Goal: Task Accomplishment & Management: Use online tool/utility

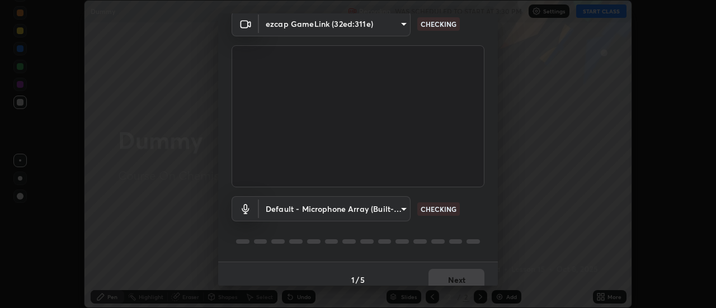
scroll to position [59, 0]
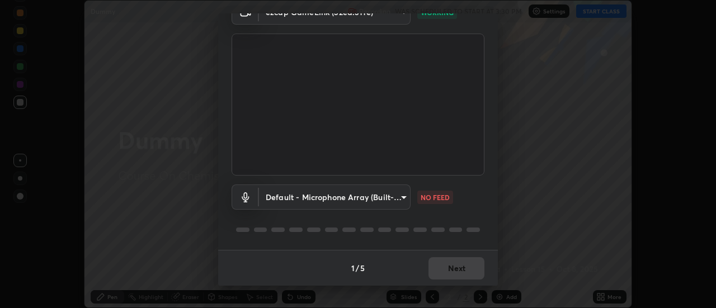
click at [394, 195] on body "Erase all Dummy Recording WAS SCHEDULED TO START AT 3:30 PM Settings START CLAS…" at bounding box center [358, 154] width 716 height 308
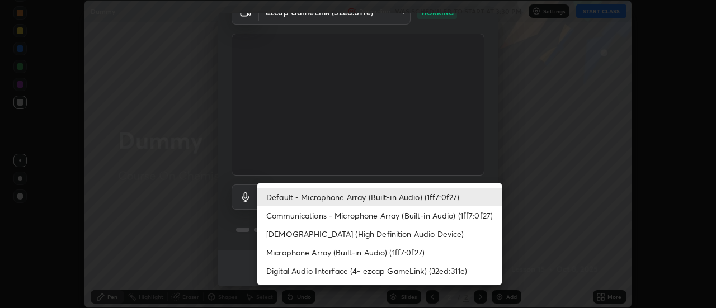
click at [365, 234] on li "[DEMOGRAPHIC_DATA] (High Definition Audio Device)" at bounding box center [379, 234] width 245 height 18
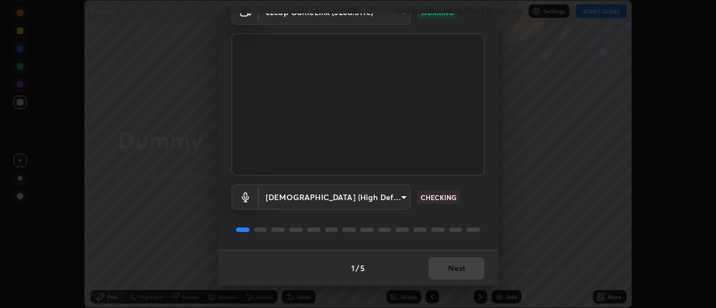
click at [370, 198] on body "Erase all Dummy Recording WAS SCHEDULED TO START AT 3:30 PM Settings START CLAS…" at bounding box center [358, 154] width 716 height 308
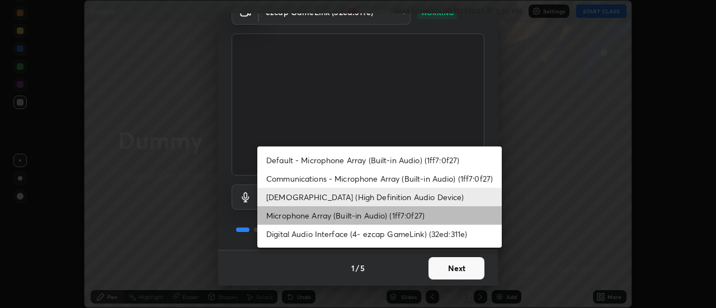
click at [377, 213] on li "Microphone Array (Built-in Audio) (1ff7:0f27)" at bounding box center [379, 215] width 245 height 18
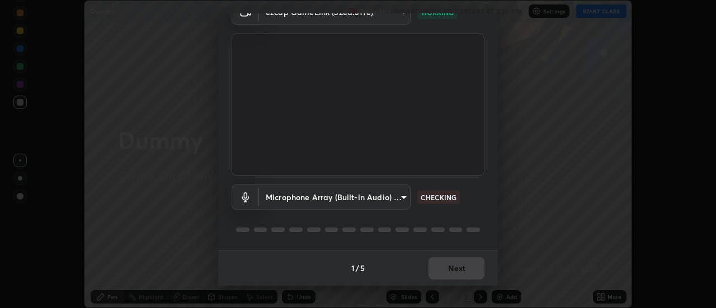
click at [372, 193] on body "Erase all Dummy Recording WAS SCHEDULED TO START AT 3:30 PM Settings START CLAS…" at bounding box center [358, 154] width 716 height 308
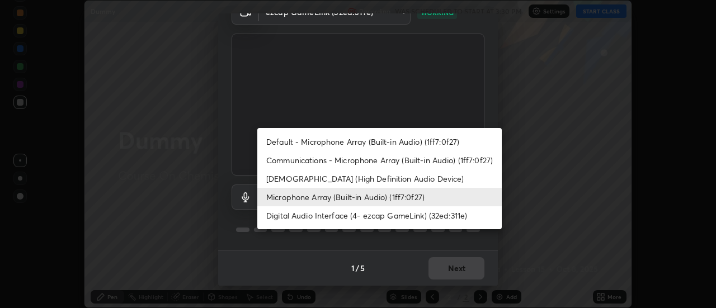
click at [346, 157] on li "Communications - Microphone Array (Built-in Audio) (1ff7:0f27)" at bounding box center [379, 160] width 245 height 18
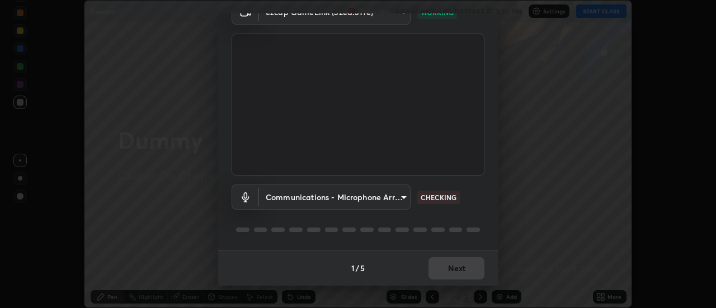
click at [382, 200] on body "Erase all Dummy Recording WAS SCHEDULED TO START AT 3:30 PM Settings START CLAS…" at bounding box center [358, 154] width 716 height 308
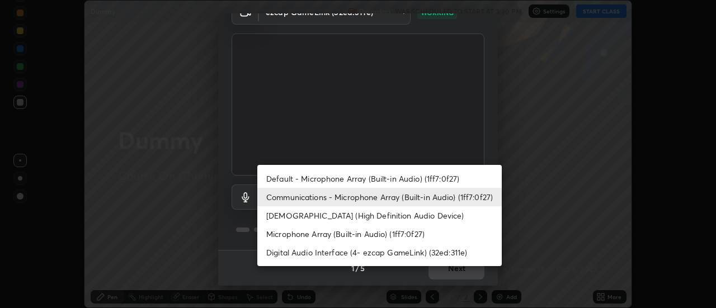
click at [363, 252] on li "Digital Audio Interface (4- ezcap GameLink) (32ed:311e)" at bounding box center [379, 252] width 245 height 18
type input "dfbc5b7fbf61c10de289eed7f8419be3952bbbb263c75d491abb551e724e3e47"
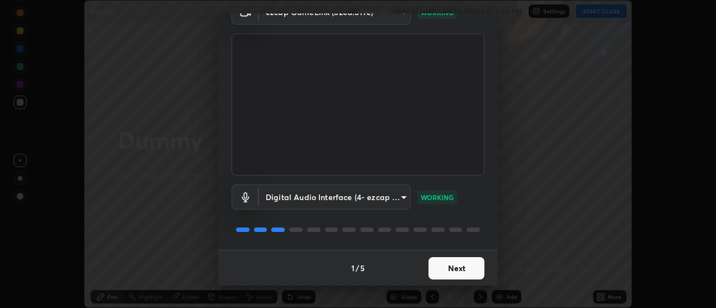
click at [454, 277] on button "Next" at bounding box center [457, 268] width 56 height 22
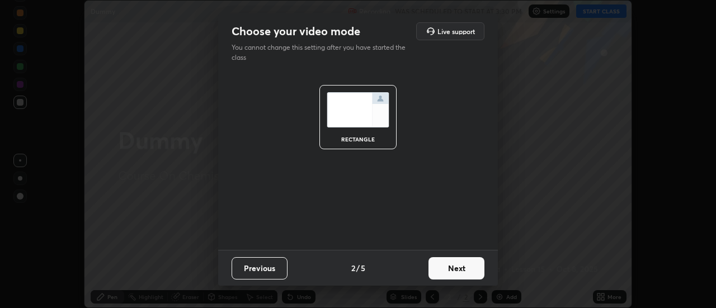
scroll to position [0, 0]
click at [442, 271] on button "Next" at bounding box center [457, 268] width 56 height 22
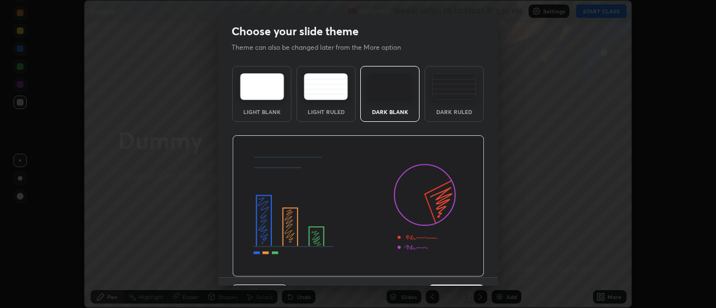
click at [446, 278] on div "Previous 3 / 5 Next" at bounding box center [358, 296] width 280 height 36
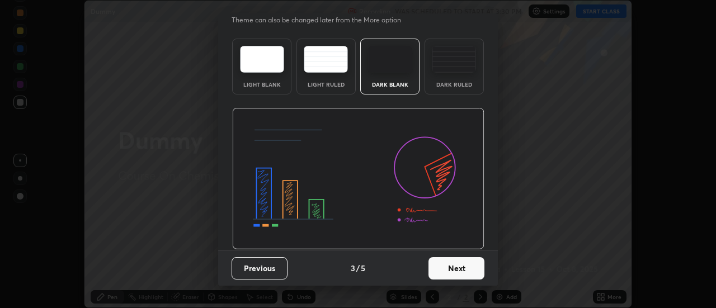
click at [448, 271] on button "Next" at bounding box center [457, 268] width 56 height 22
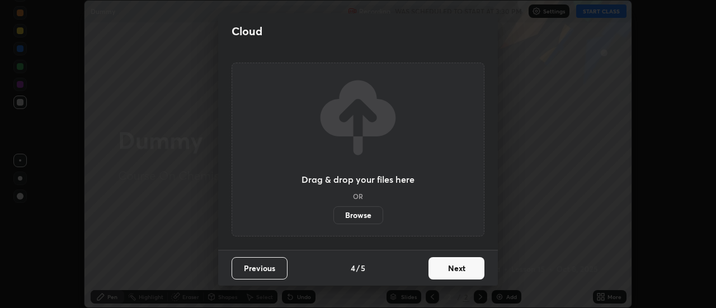
click at [445, 271] on button "Next" at bounding box center [457, 268] width 56 height 22
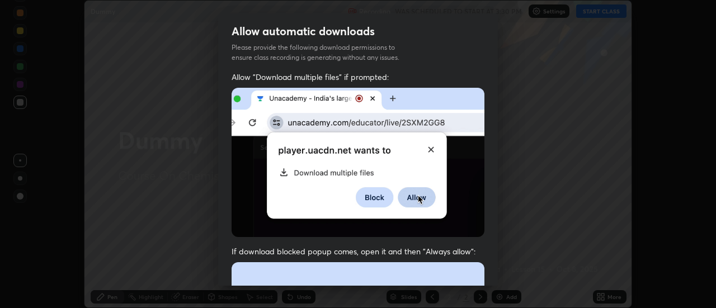
click at [443, 210] on img at bounding box center [358, 162] width 253 height 149
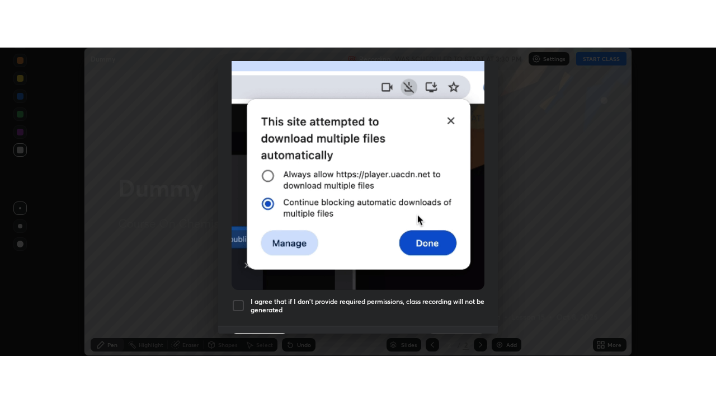
scroll to position [287, 0]
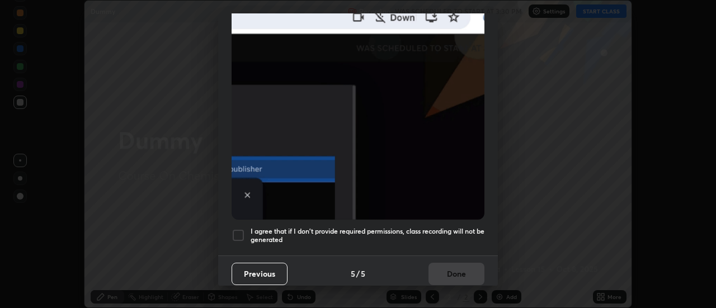
click at [238, 229] on div at bounding box center [238, 235] width 13 height 13
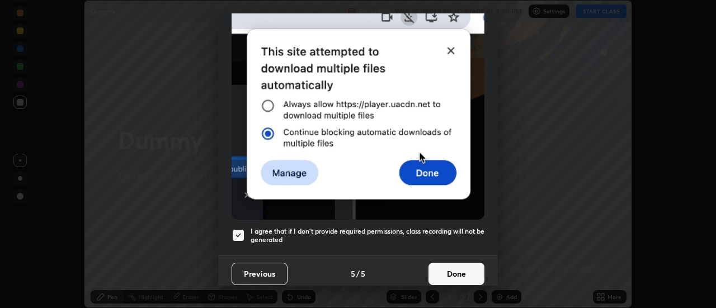
click at [450, 263] on button "Done" at bounding box center [457, 274] width 56 height 22
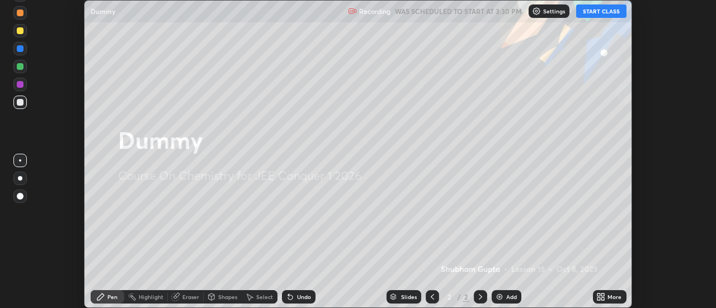
click at [587, 13] on button "START CLASS" at bounding box center [601, 10] width 50 height 13
click at [504, 296] on div "Add" at bounding box center [507, 296] width 30 height 13
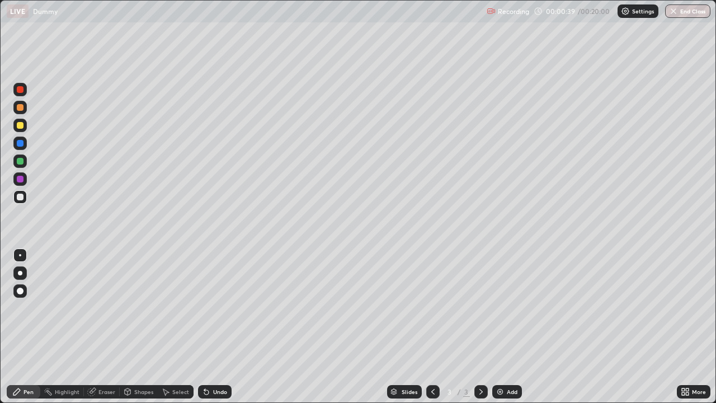
scroll to position [403, 716]
click at [104, 308] on div "Eraser" at bounding box center [106, 392] width 17 height 6
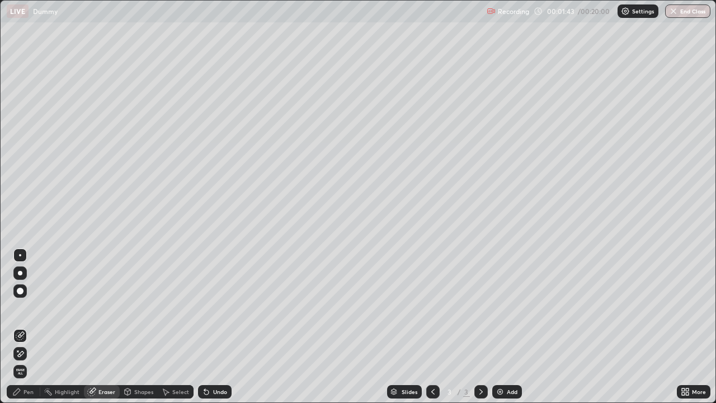
click at [20, 308] on span "Erase all" at bounding box center [20, 371] width 12 height 7
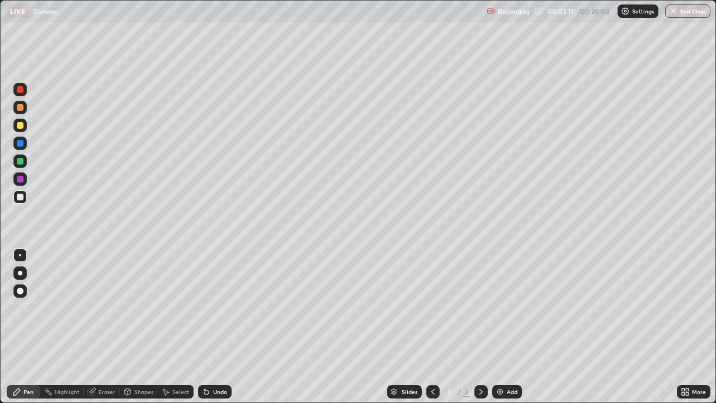
click at [20, 124] on div at bounding box center [20, 125] width 7 height 7
click at [92, 308] on icon at bounding box center [91, 391] width 9 height 9
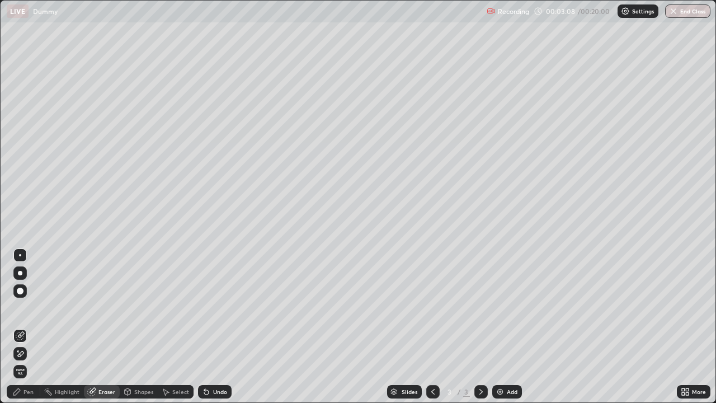
click at [18, 308] on span "Erase all" at bounding box center [20, 371] width 12 height 7
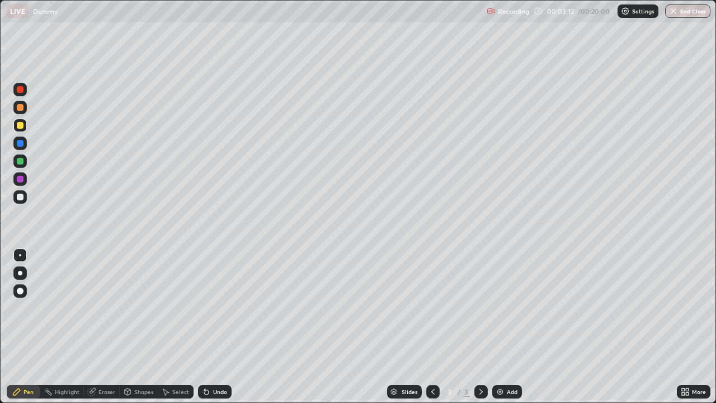
click at [674, 8] on img "button" at bounding box center [673, 11] width 9 height 9
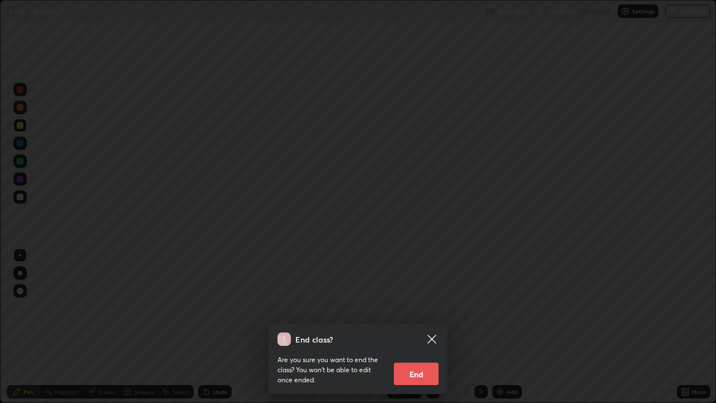
click at [429, 308] on button "End" at bounding box center [416, 374] width 45 height 22
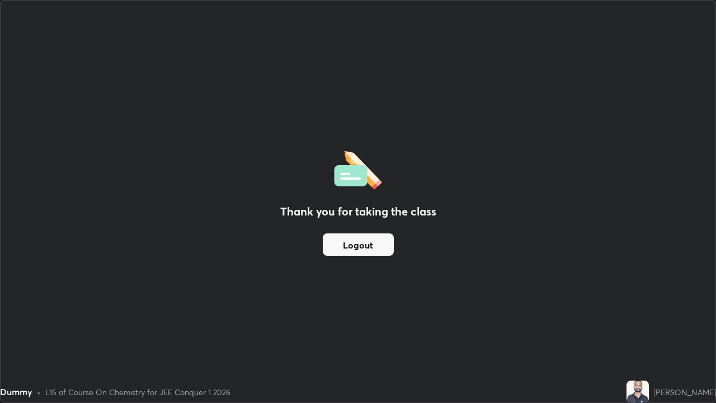
click at [368, 252] on button "Logout" at bounding box center [358, 244] width 71 height 22
click at [370, 246] on button "Logout" at bounding box center [358, 244] width 71 height 22
click at [355, 248] on button "Logout" at bounding box center [358, 244] width 71 height 22
click at [373, 245] on button "Logout" at bounding box center [358, 244] width 71 height 22
click at [379, 236] on button "Logout" at bounding box center [358, 244] width 71 height 22
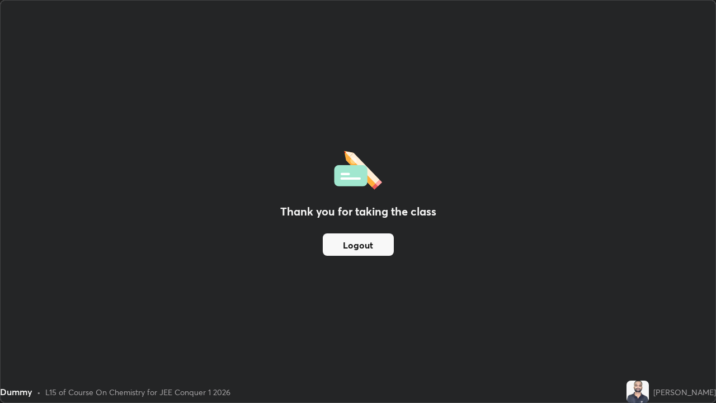
click at [385, 238] on button "Logout" at bounding box center [358, 244] width 71 height 22
click at [388, 239] on button "Logout" at bounding box center [358, 244] width 71 height 22
click at [364, 241] on button "Logout" at bounding box center [358, 244] width 71 height 22
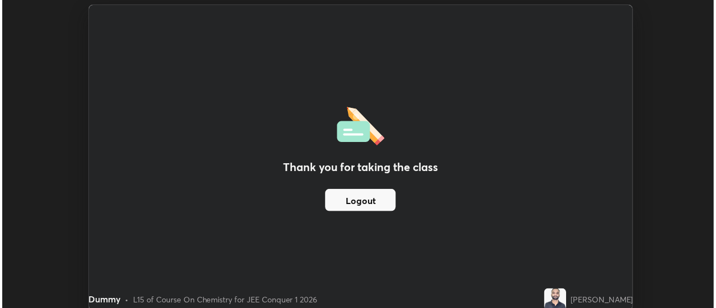
scroll to position [308, 716]
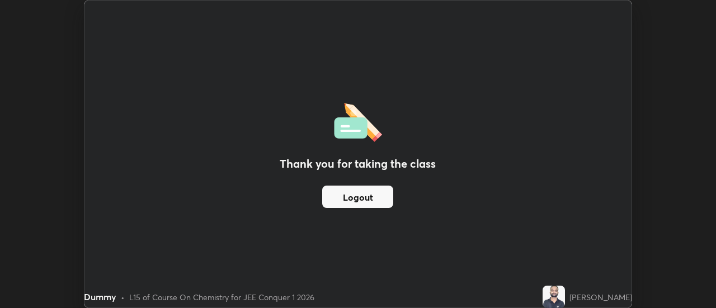
click at [333, 200] on button "Logout" at bounding box center [357, 197] width 71 height 22
